Goal: Transaction & Acquisition: Purchase product/service

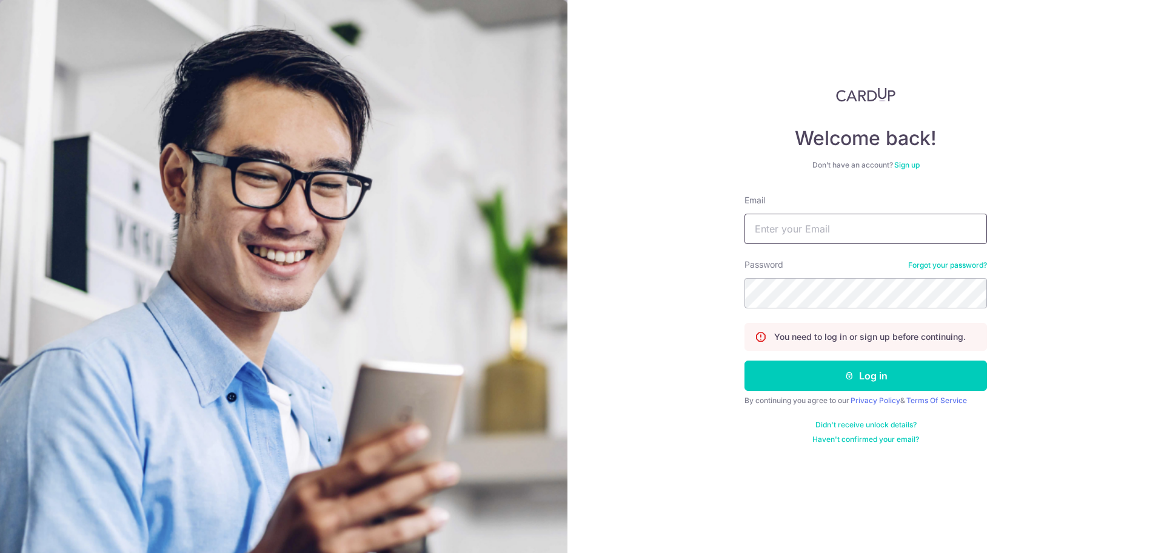
drag, startPoint x: 842, startPoint y: 220, endPoint x: 841, endPoint y: 233, distance: 13.5
click at [842, 220] on input "Email" at bounding box center [866, 228] width 243 height 30
type input "junqiang.chan@assemblyworks.co"
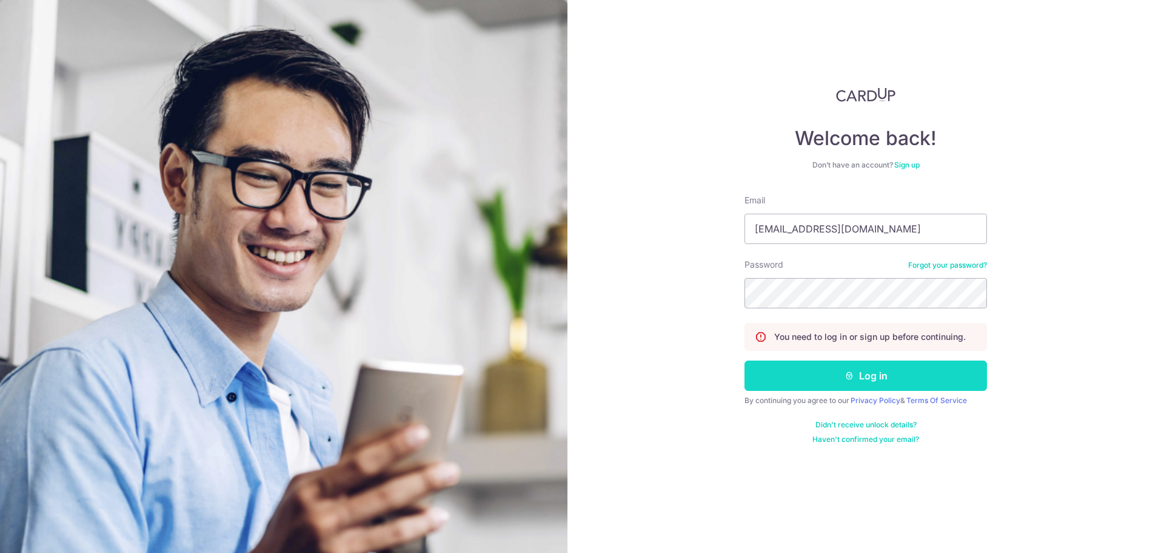
click at [855, 383] on button "Log in" at bounding box center [866, 375] width 243 height 30
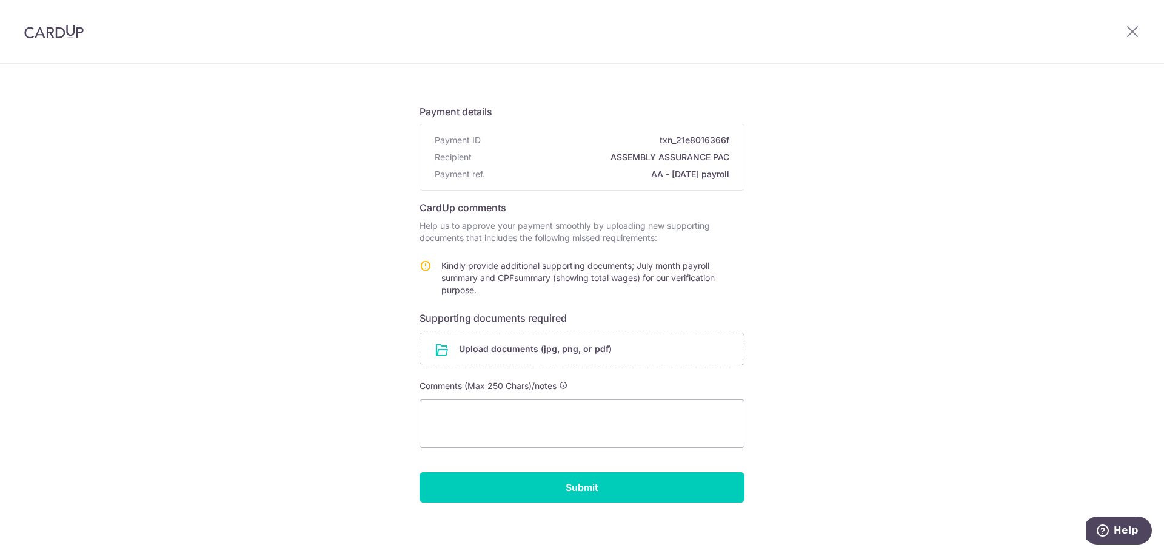
scroll to position [56, 0]
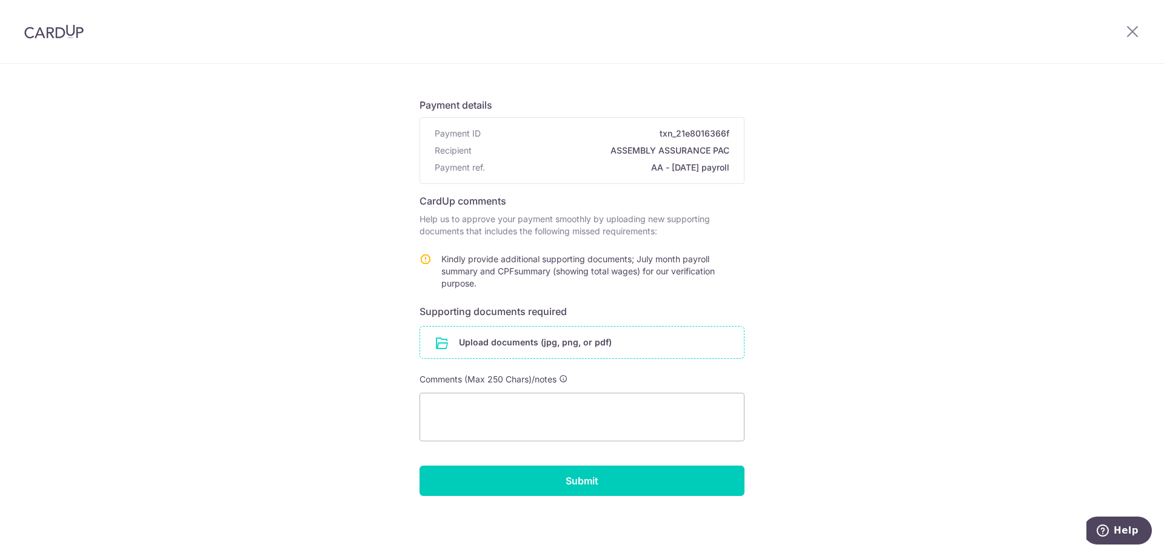
click at [518, 341] on input "file" at bounding box center [582, 342] width 324 height 32
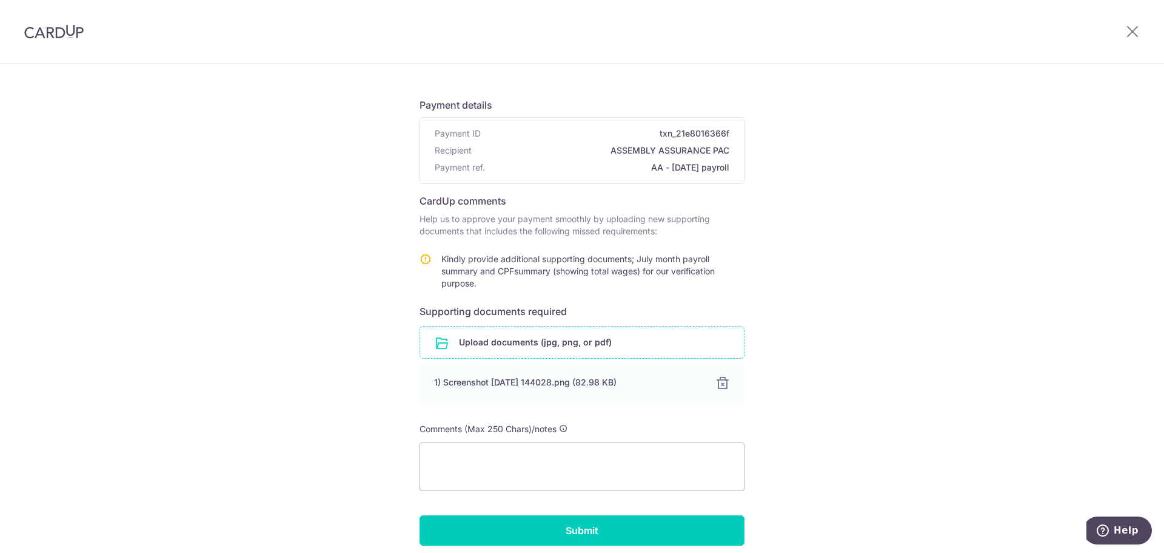
click at [559, 342] on input "file" at bounding box center [582, 342] width 324 height 32
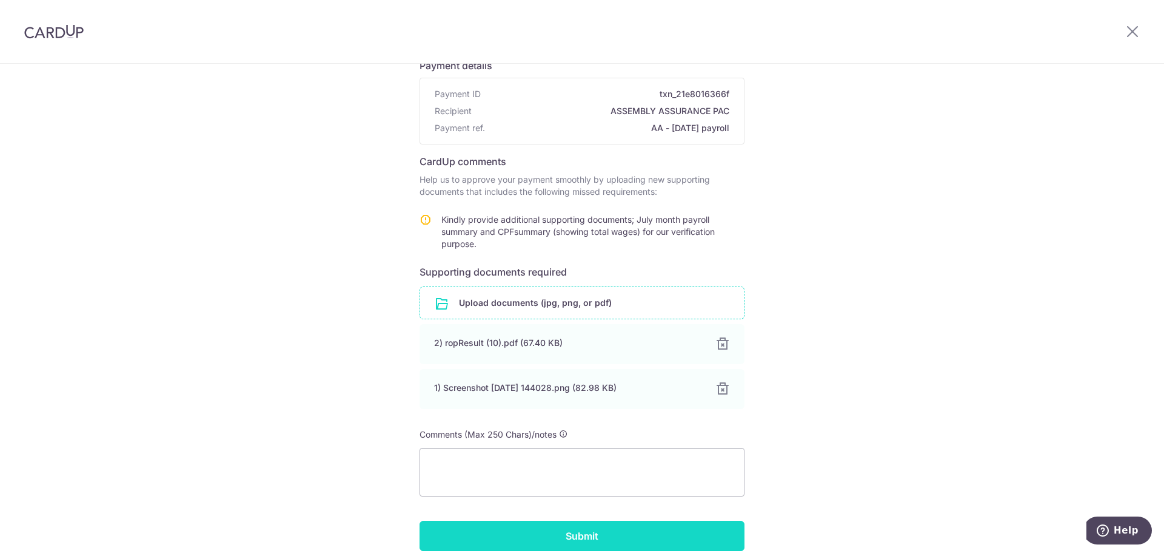
scroll to position [150, 0]
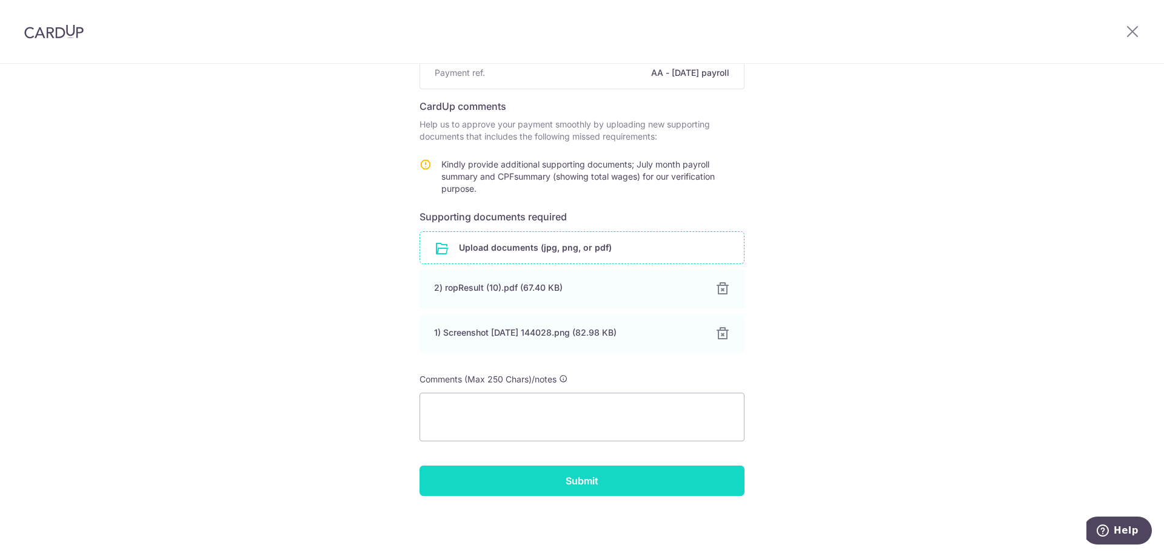
click at [540, 475] on input "Submit" at bounding box center [582, 480] width 325 height 30
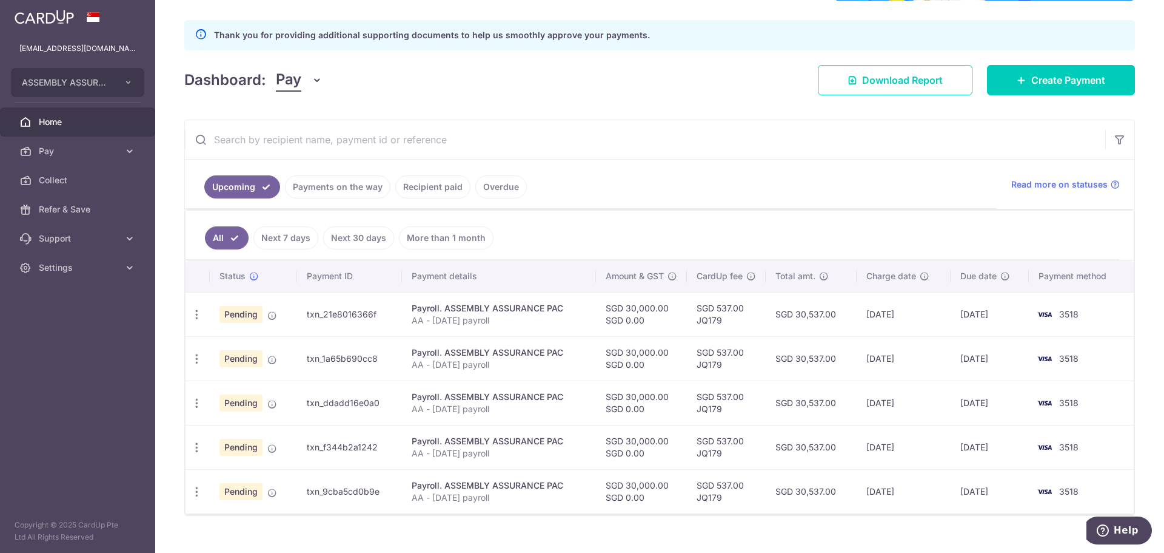
scroll to position [175, 0]
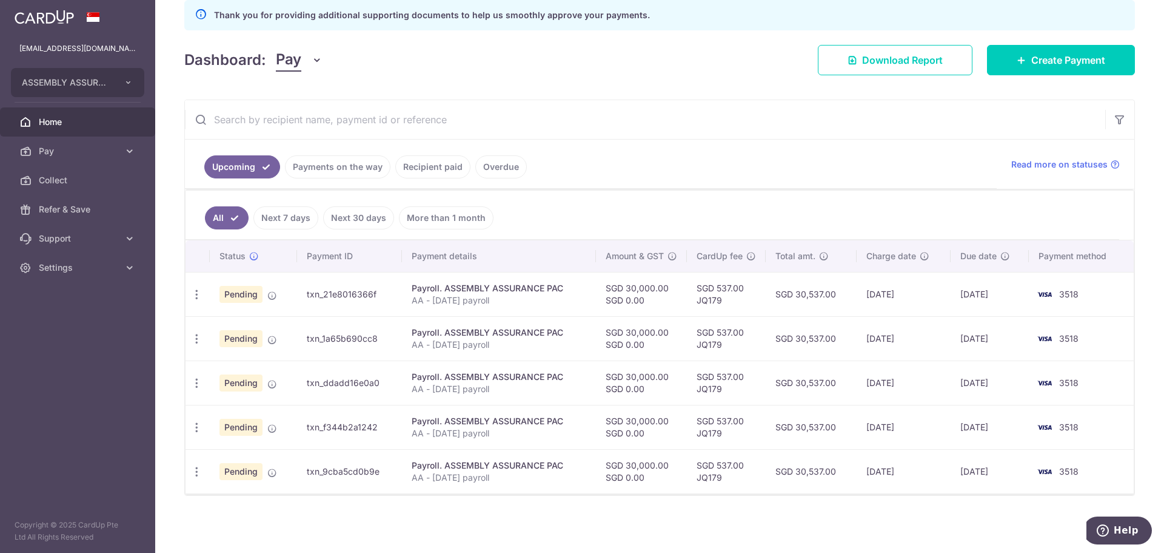
click at [376, 164] on link "Payments on the way" at bounding box center [338, 166] width 106 height 23
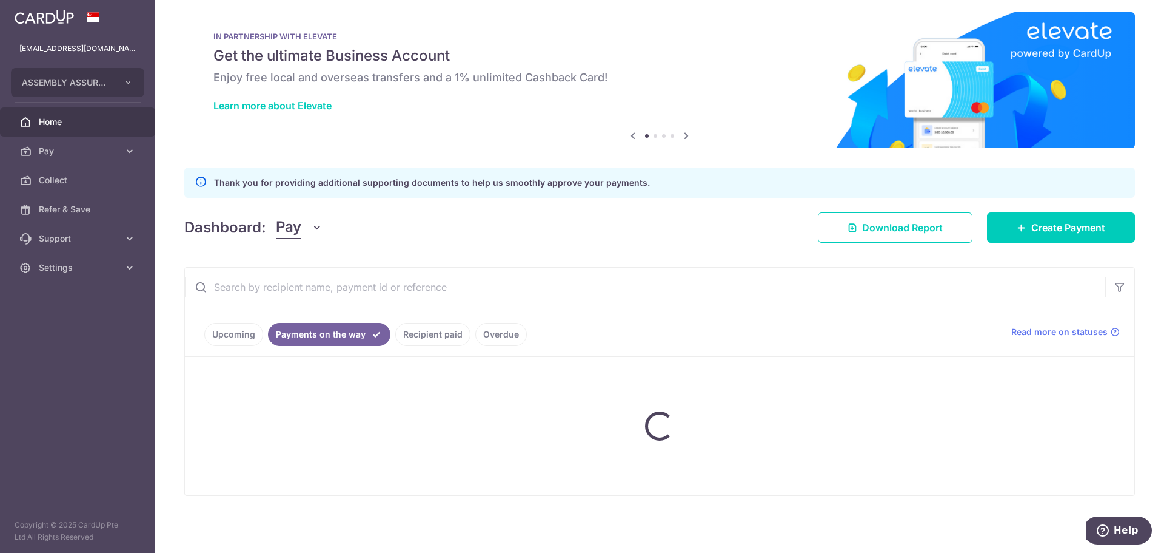
scroll to position [29, 0]
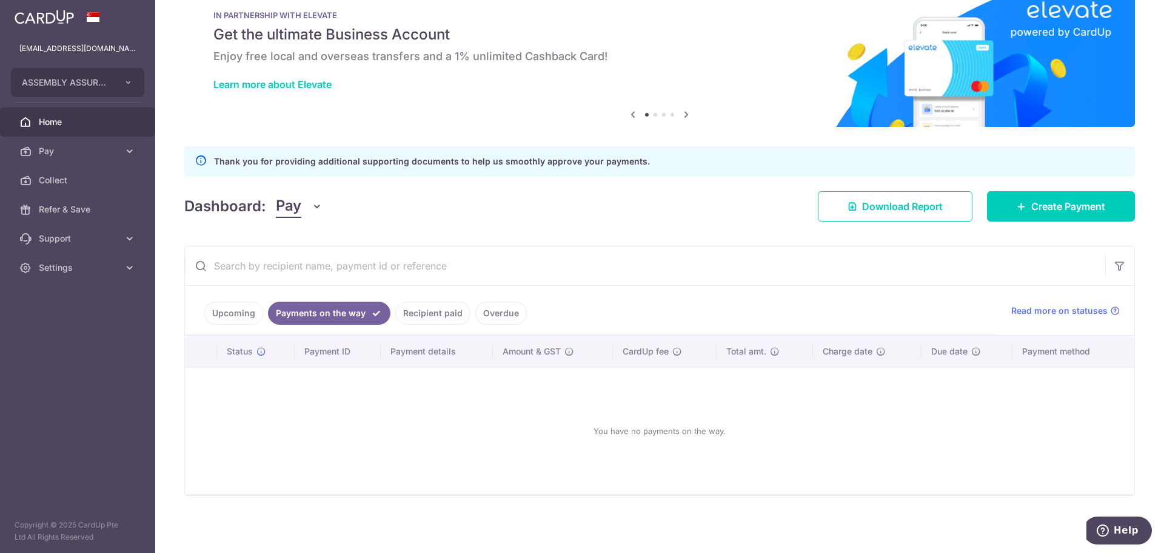
click at [445, 311] on link "Recipient paid" at bounding box center [432, 312] width 75 height 23
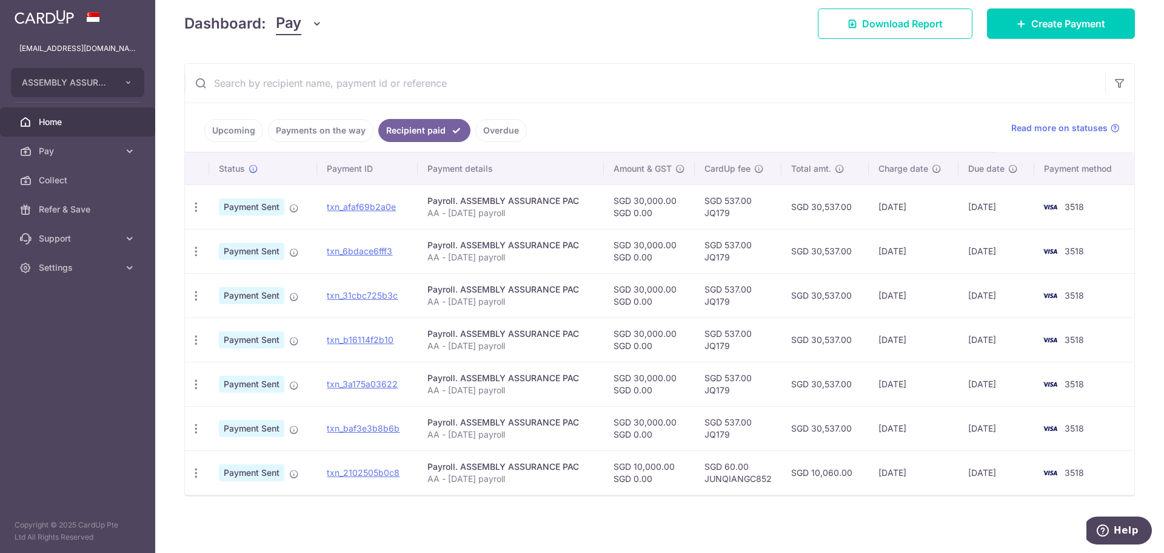
scroll to position [212, 0]
click at [240, 135] on link "Upcoming" at bounding box center [233, 129] width 59 height 23
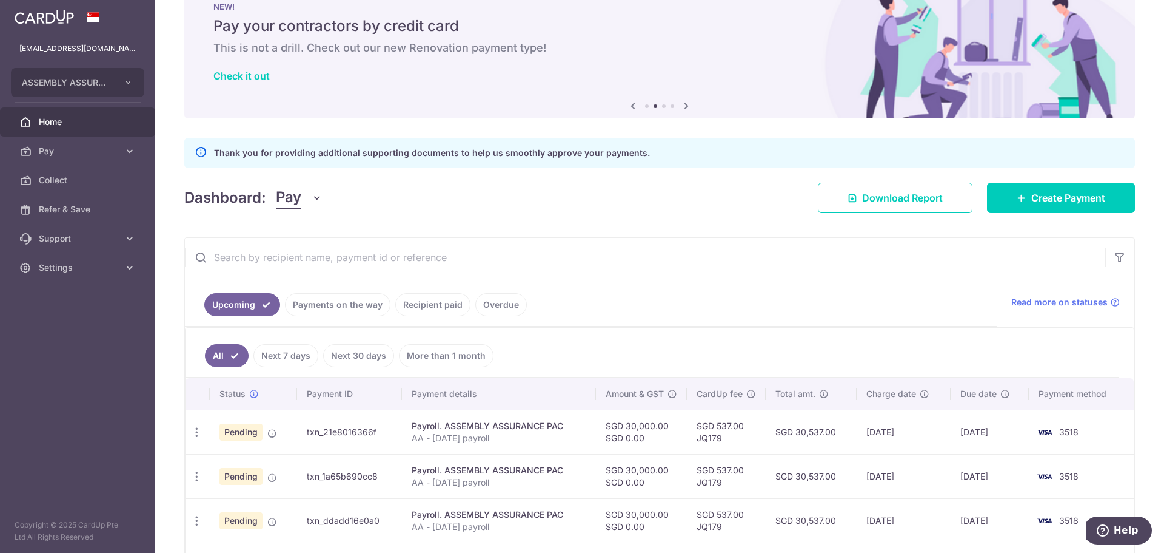
scroll to position [0, 0]
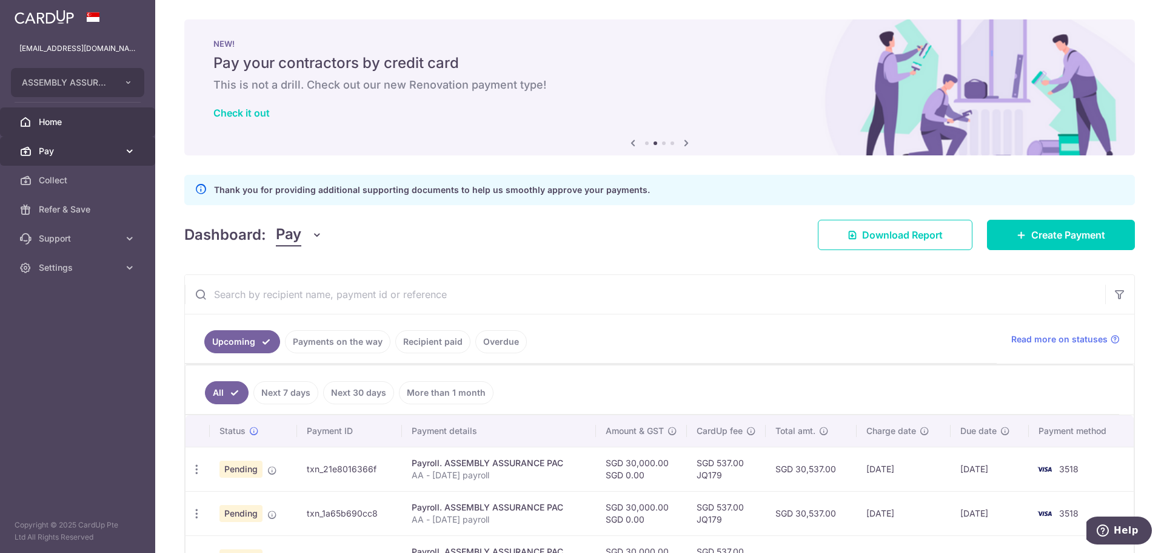
click at [115, 147] on span "Pay" at bounding box center [79, 151] width 80 height 12
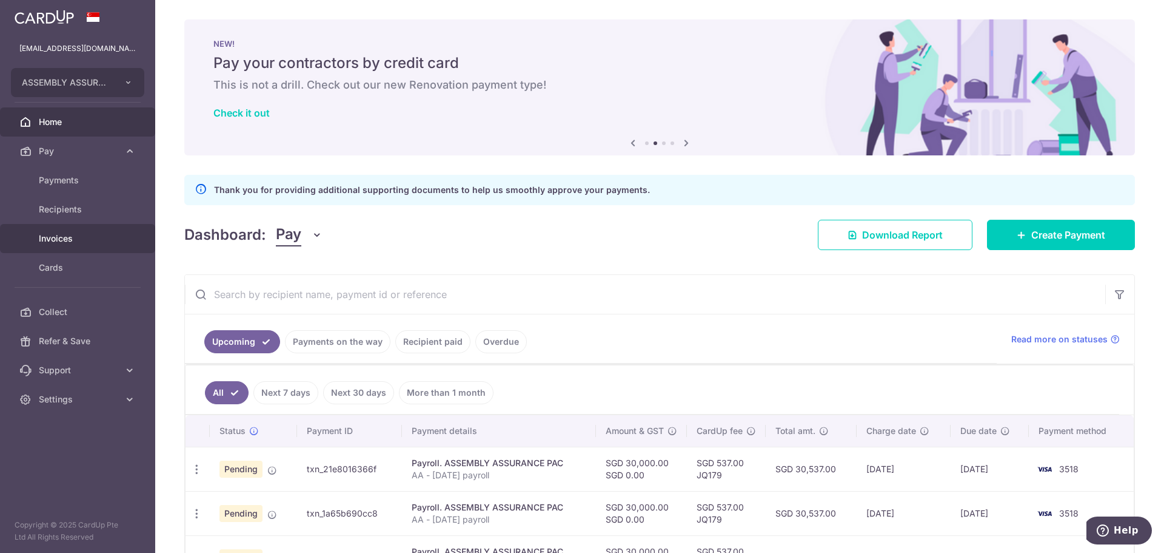
click at [70, 233] on span "Invoices" at bounding box center [79, 238] width 80 height 12
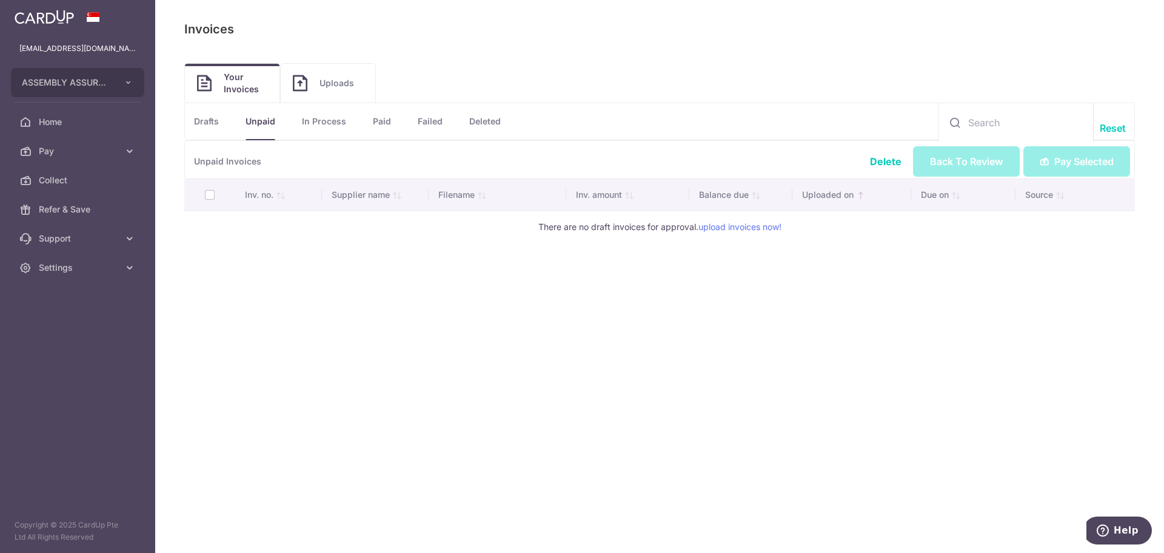
click at [309, 92] on link "Uploads" at bounding box center [328, 83] width 95 height 39
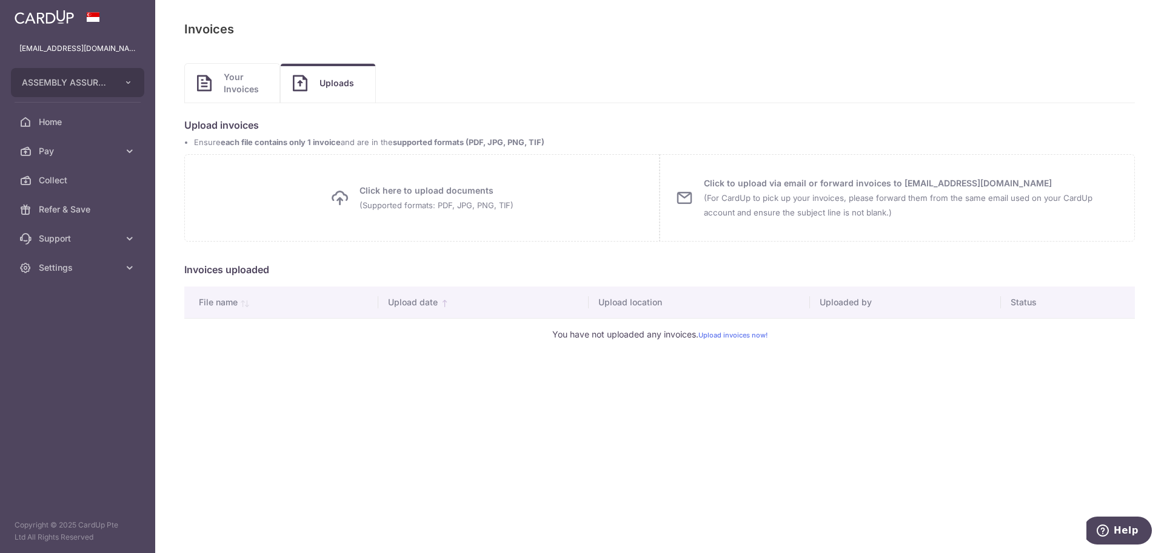
click at [250, 94] on span "Your Invoices" at bounding box center [246, 83] width 44 height 24
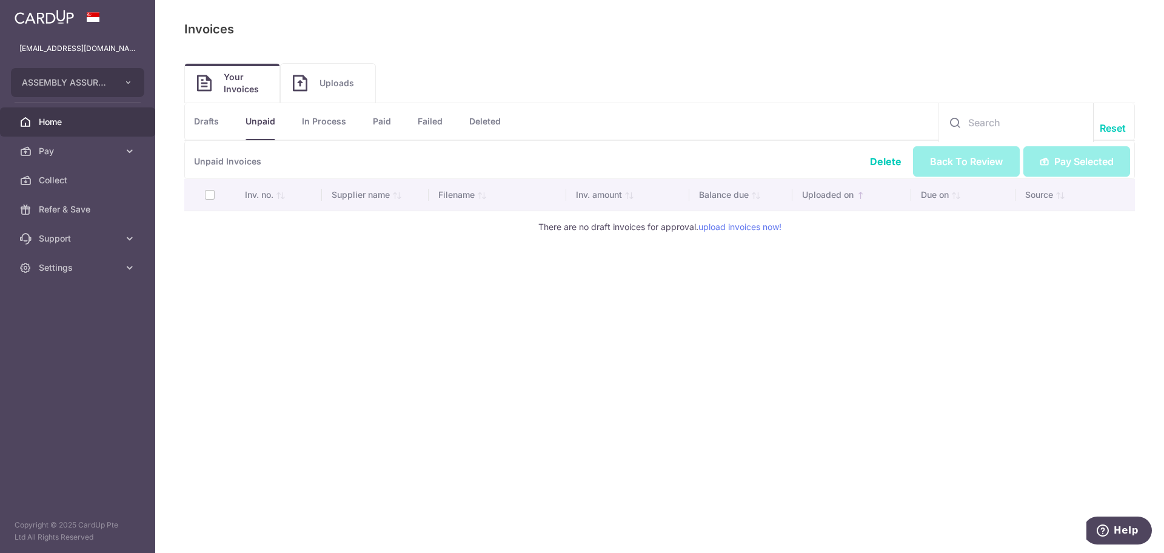
click at [78, 125] on span "Home" at bounding box center [79, 122] width 80 height 12
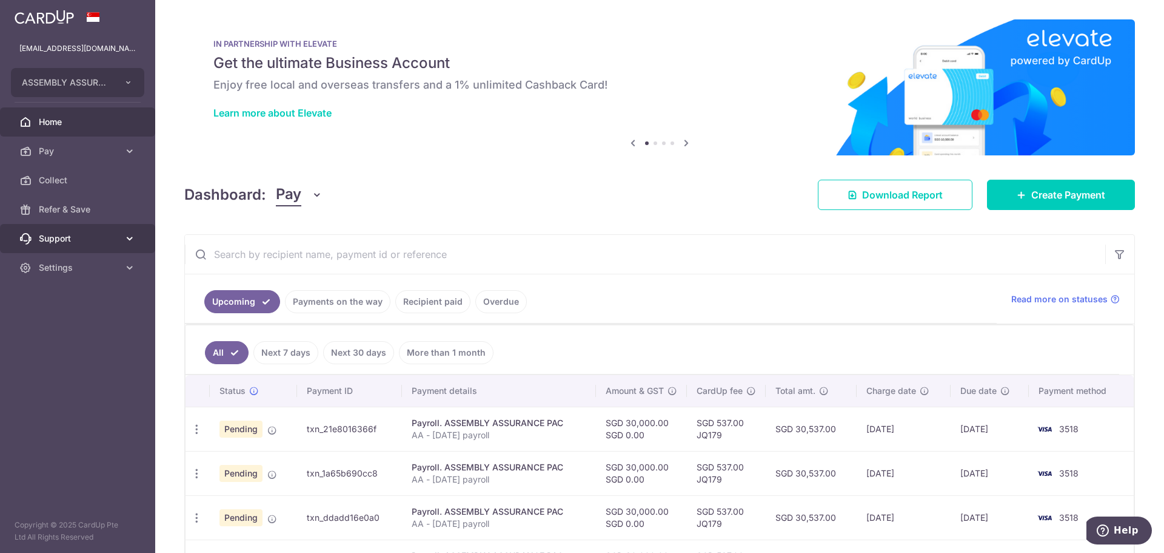
click at [126, 240] on icon at bounding box center [130, 238] width 12 height 12
click at [58, 18] on img at bounding box center [44, 17] width 59 height 15
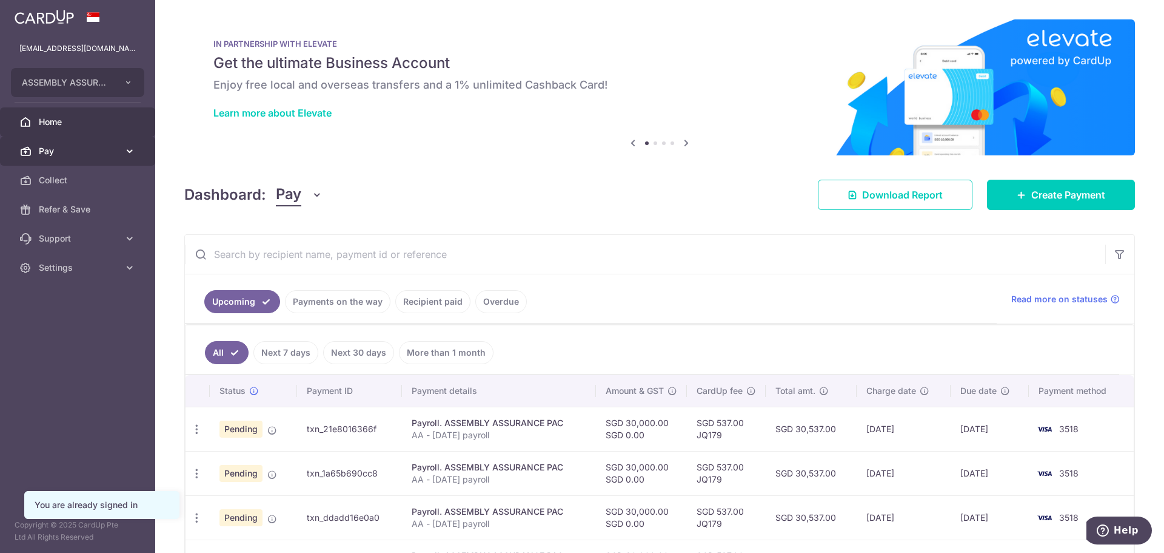
click at [69, 141] on link "Pay" at bounding box center [77, 150] width 155 height 29
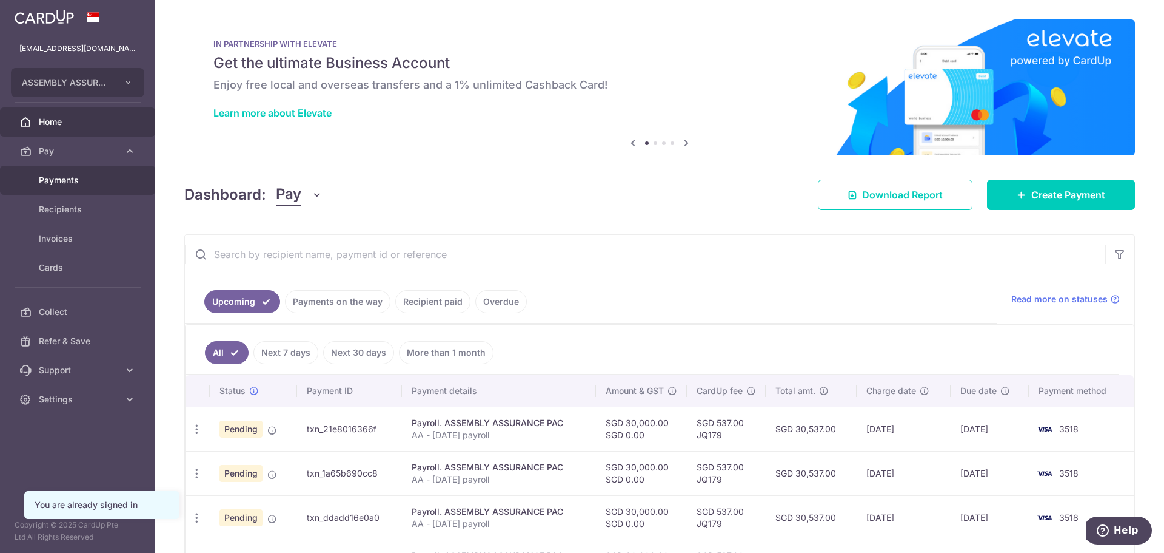
click at [81, 181] on span "Payments" at bounding box center [79, 180] width 80 height 12
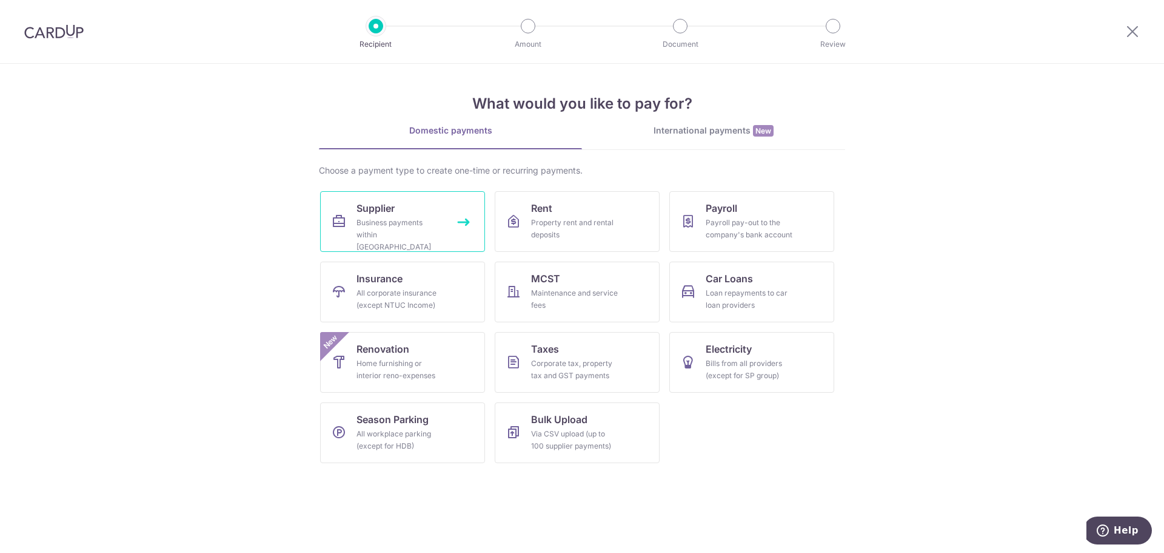
click at [419, 231] on div "Business payments within [GEOGRAPHIC_DATA]" at bounding box center [400, 235] width 87 height 36
